Goal: Download file/media

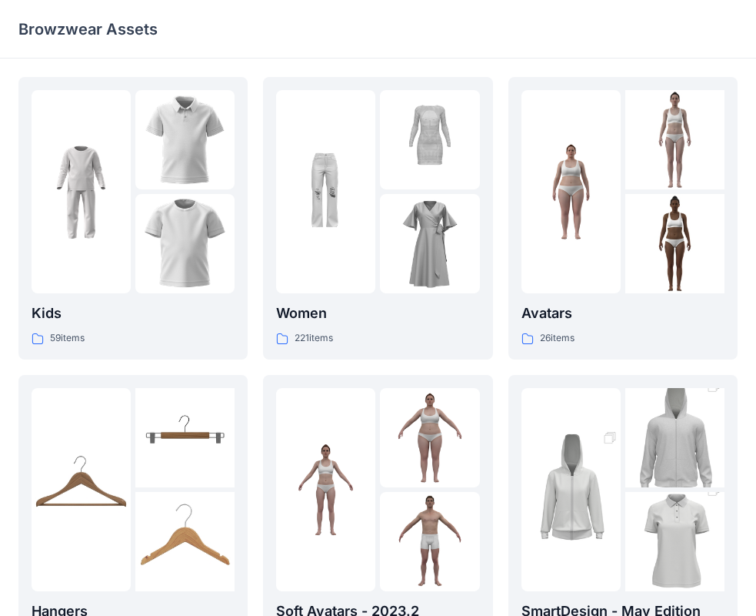
click at [398, 332] on div "221 items" at bounding box center [377, 338] width 203 height 16
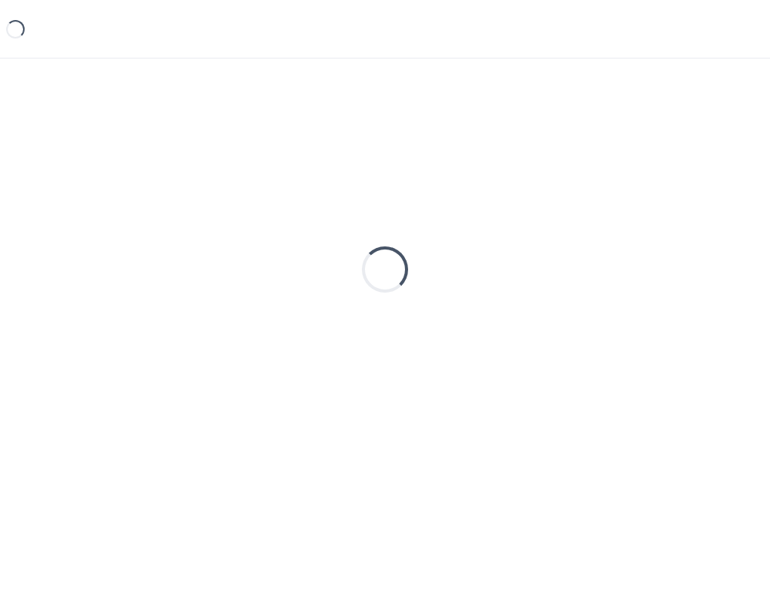
drag, startPoint x: 398, startPoint y: 332, endPoint x: 402, endPoint y: 342, distance: 11.4
click at [402, 342] on div "Loading..." at bounding box center [384, 269] width 733 height 385
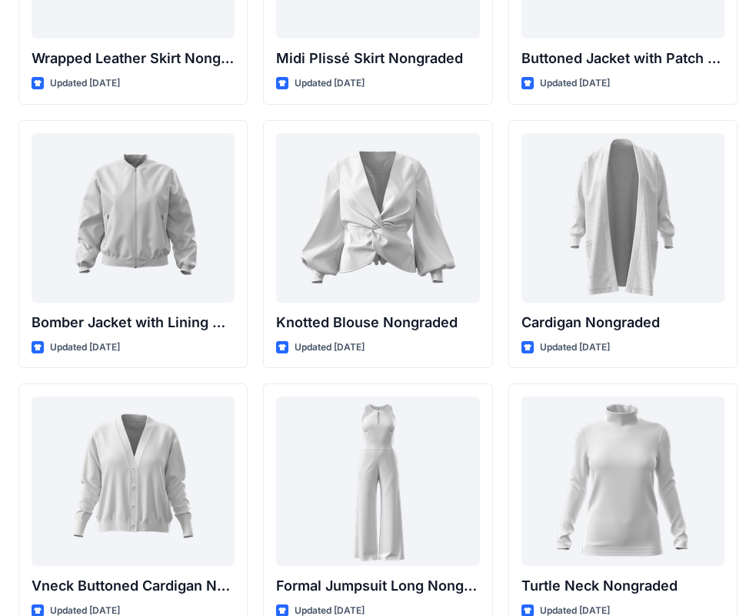
scroll to position [14210, 0]
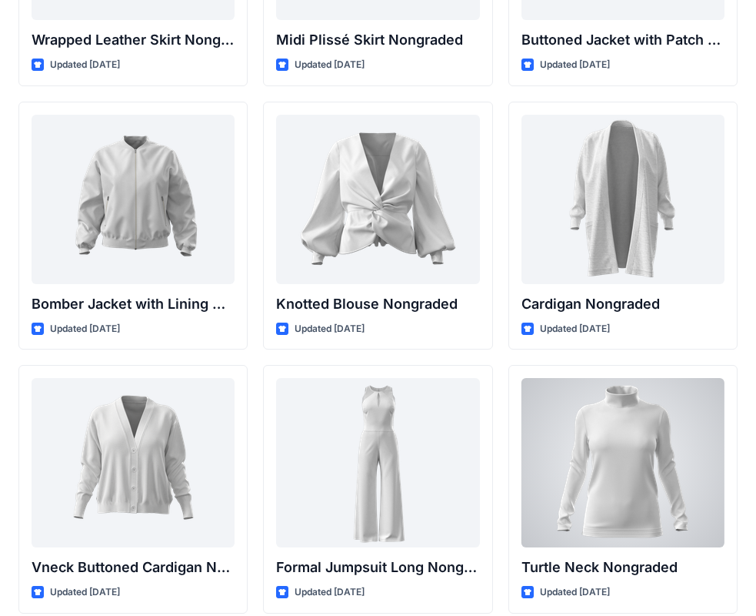
click at [596, 474] on div at bounding box center [623, 462] width 203 height 169
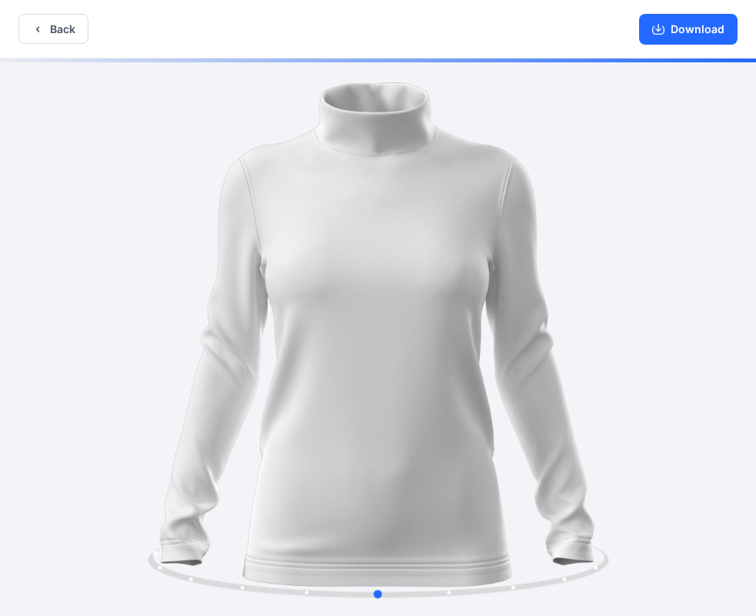
click at [545, 331] on div at bounding box center [378, 338] width 756 height 560
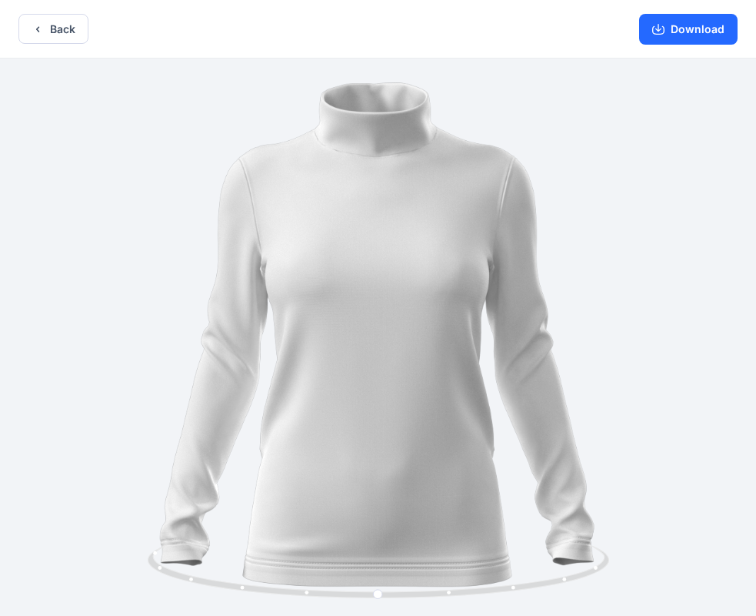
click at [679, 30] on button "Download" at bounding box center [688, 29] width 99 height 31
